Goal: Navigation & Orientation: Find specific page/section

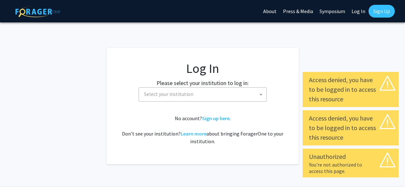
select select
click at [179, 93] on span "Select your institution" at bounding box center [168, 94] width 49 height 6
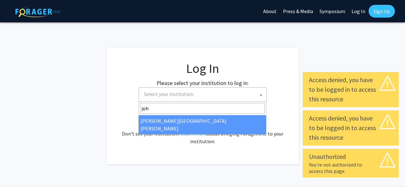
type input "joh"
select select "1"
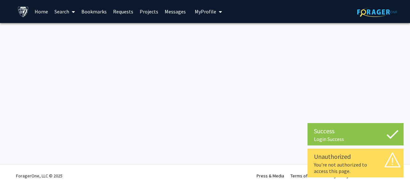
click at [211, 13] on span "My Profile" at bounding box center [205, 11] width 21 height 6
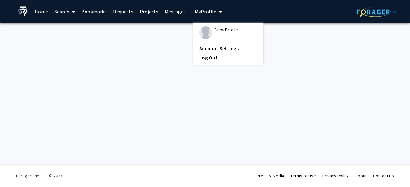
click at [216, 33] on div "View Profile" at bounding box center [226, 32] width 23 height 13
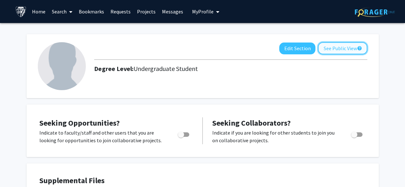
click at [349, 50] on button "See Public View help" at bounding box center [342, 48] width 49 height 12
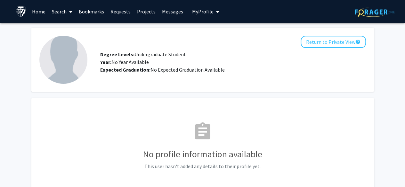
click at [142, 13] on link "Projects" at bounding box center [146, 11] width 25 height 22
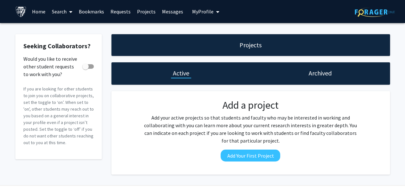
click at [119, 11] on link "Requests" at bounding box center [120, 11] width 27 height 22
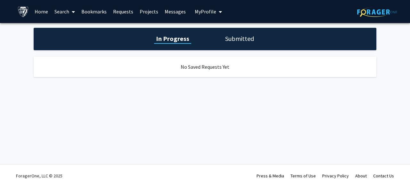
click at [49, 12] on link "Home" at bounding box center [41, 11] width 20 height 22
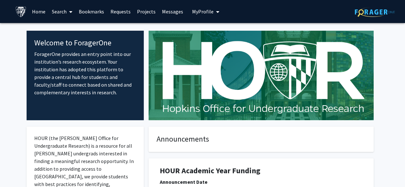
click at [64, 10] on link "Search" at bounding box center [62, 11] width 27 height 22
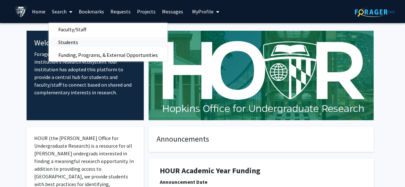
click at [68, 39] on span "Students" at bounding box center [68, 42] width 39 height 13
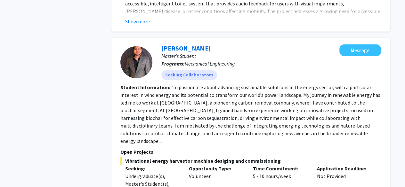
scroll to position [806, 0]
